Goal: Use online tool/utility: Utilize a website feature to perform a specific function

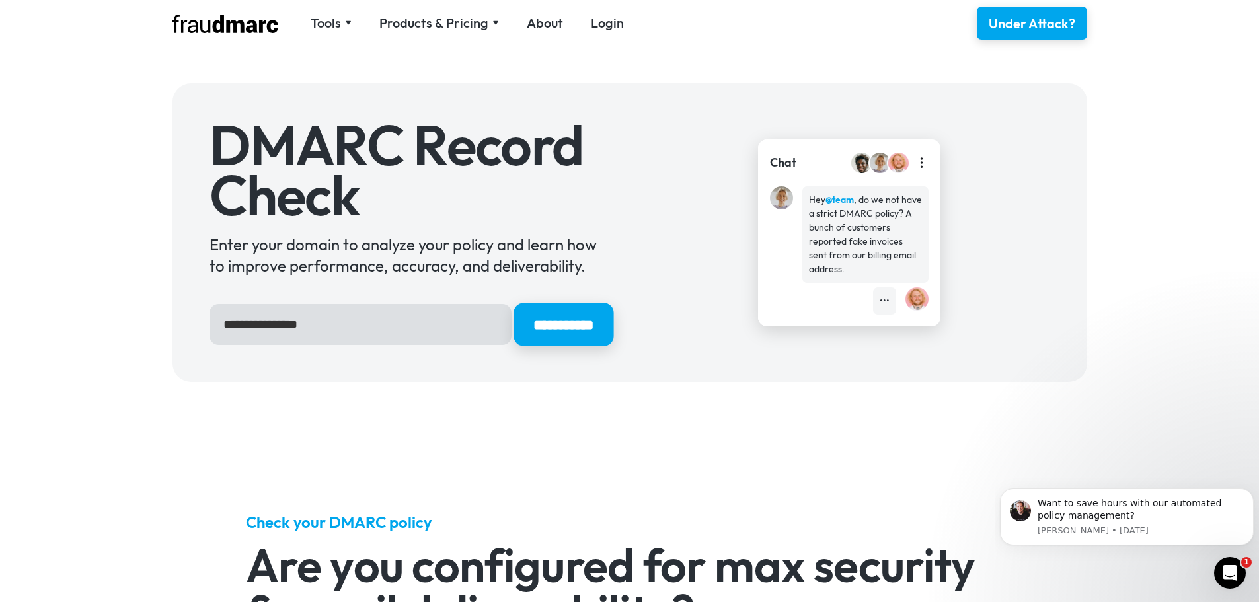
click at [562, 326] on input "**********" at bounding box center [563, 324] width 100 height 43
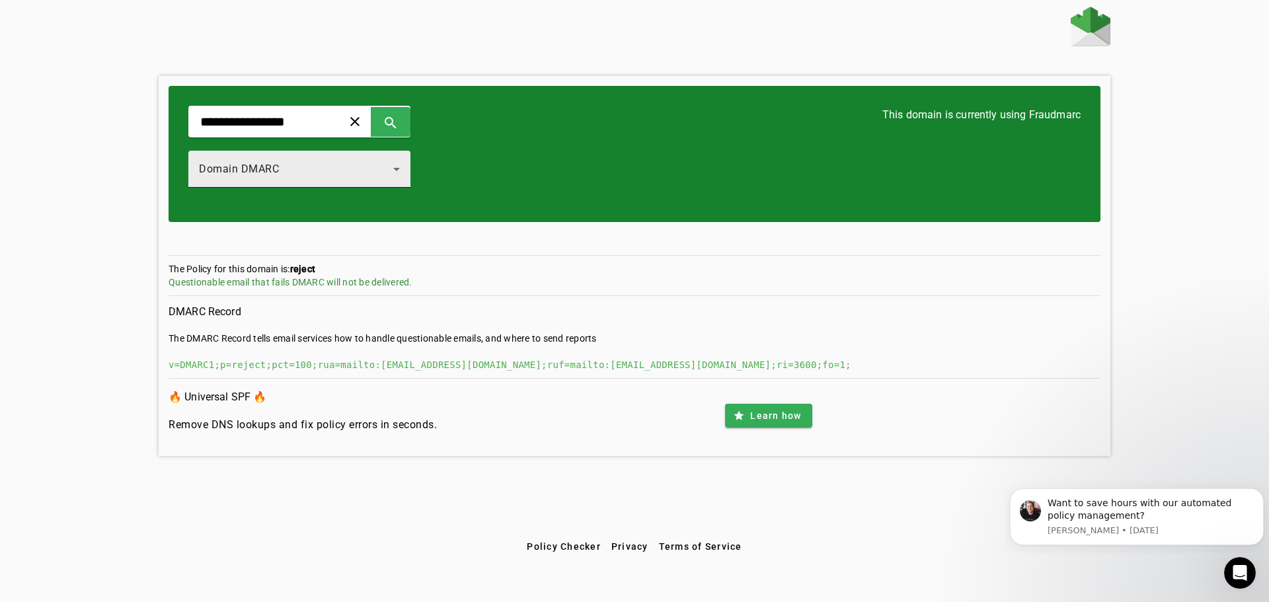
click at [377, 160] on div "Domain DMARC" at bounding box center [299, 169] width 201 height 37
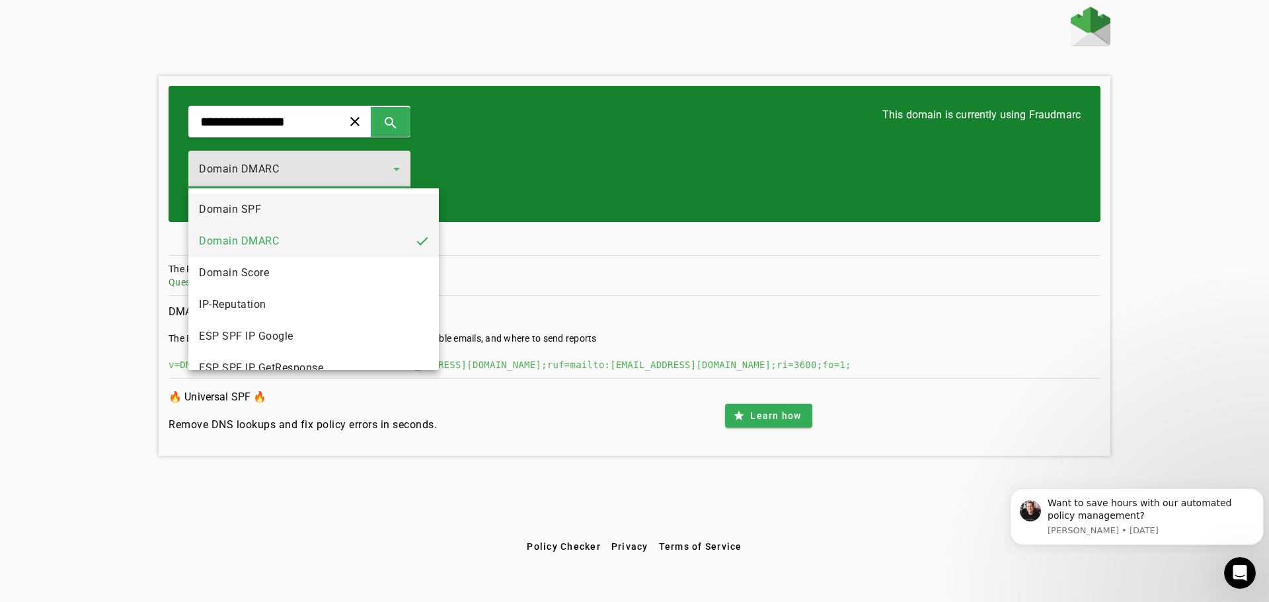
click at [299, 223] on mat-option "Domain SPF" at bounding box center [313, 210] width 250 height 32
